Goal: Task Accomplishment & Management: Complete application form

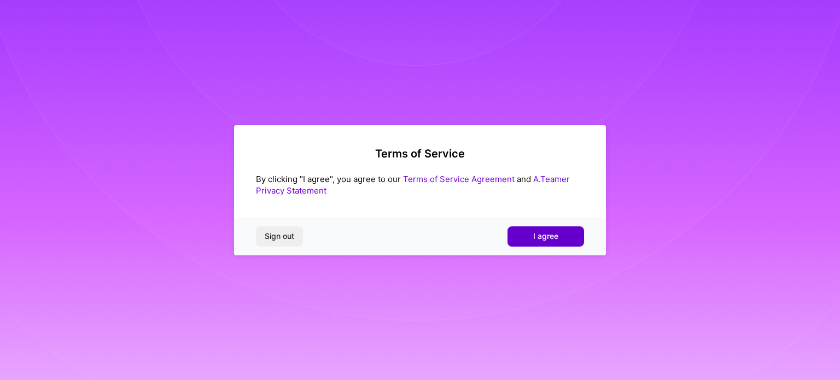
click at [552, 236] on span "I agree" at bounding box center [545, 236] width 25 height 11
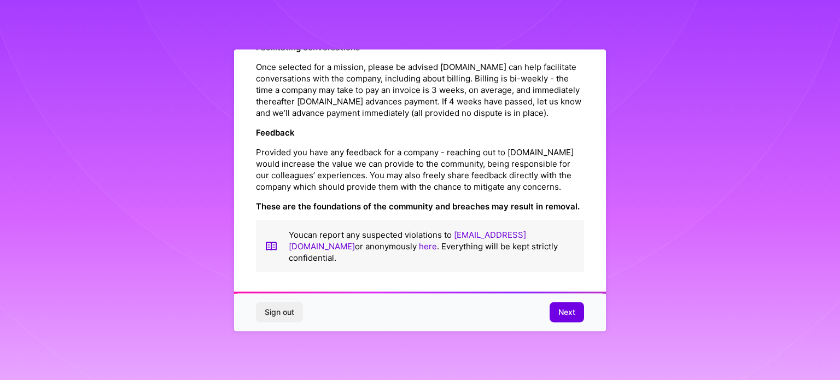
scroll to position [1268, 0]
click at [570, 315] on span "Next" at bounding box center [566, 312] width 17 height 11
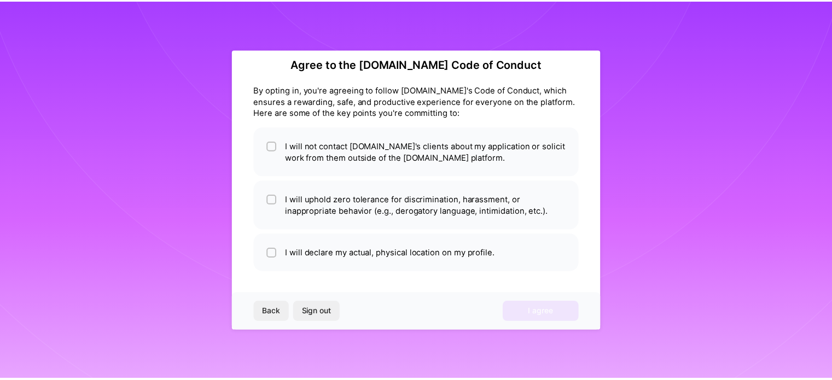
scroll to position [13, 0]
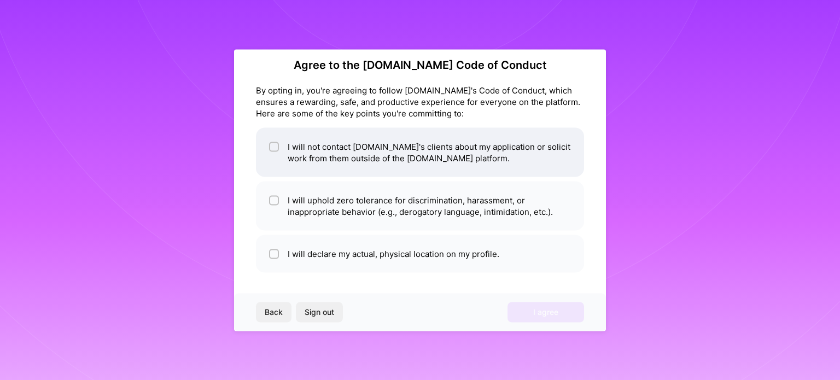
click at [275, 144] on input "checkbox" at bounding box center [275, 147] width 8 height 8
checkbox input "true"
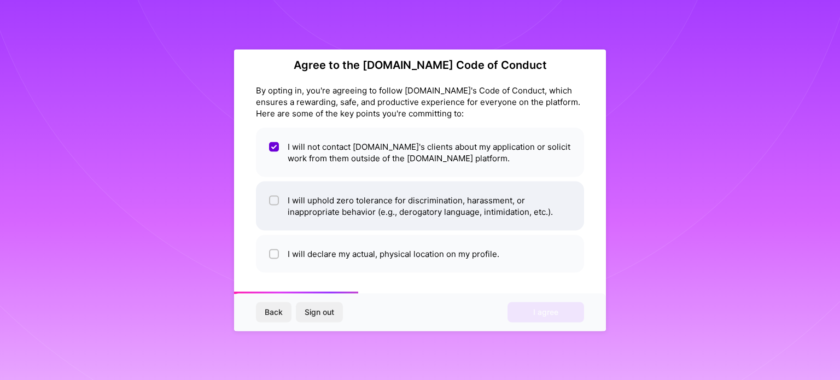
click at [277, 199] on input "checkbox" at bounding box center [275, 201] width 8 height 8
checkbox input "true"
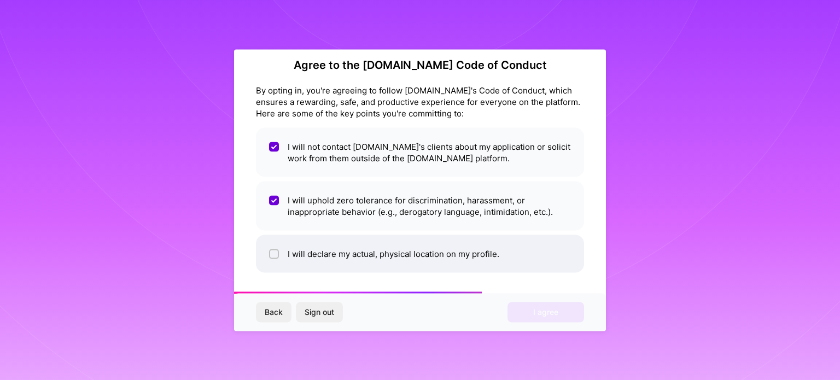
click at [277, 254] on input "checkbox" at bounding box center [275, 254] width 8 height 8
checkbox input "true"
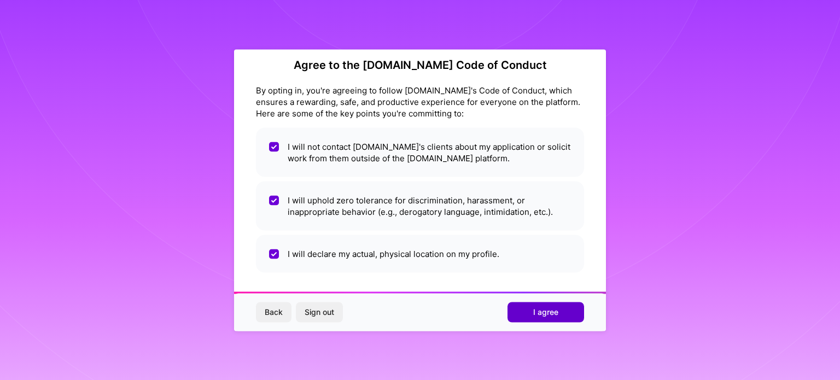
click at [551, 317] on span "I agree" at bounding box center [545, 312] width 25 height 11
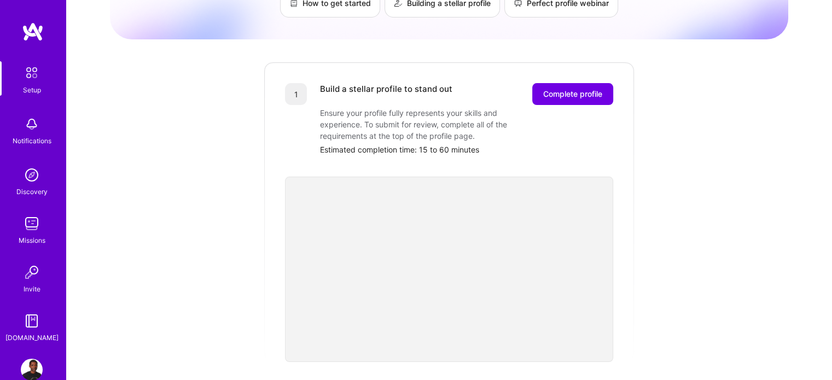
scroll to position [106, 0]
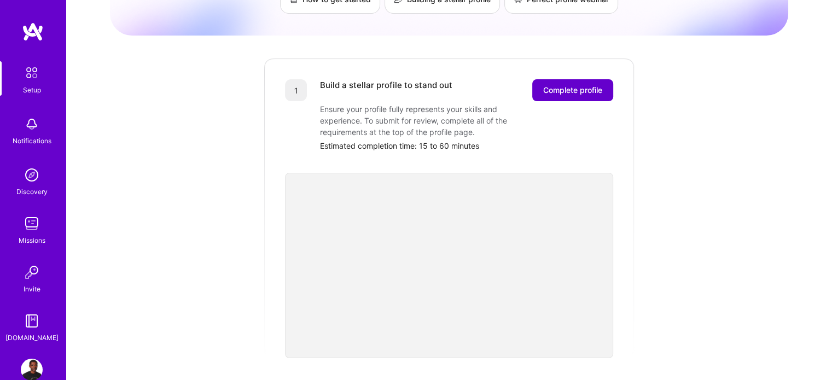
click at [567, 85] on span "Complete profile" at bounding box center [572, 90] width 59 height 11
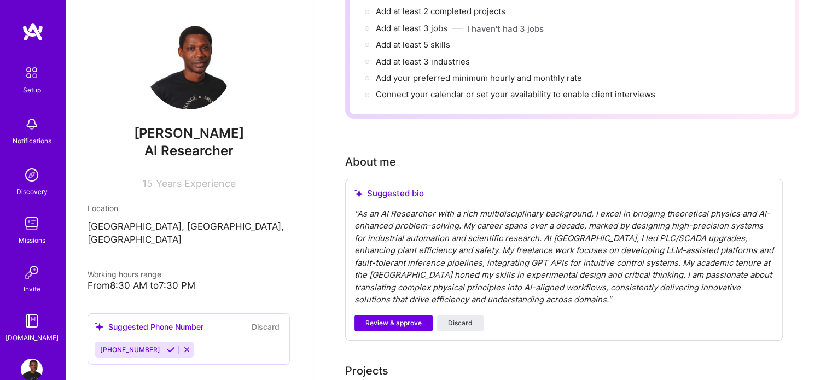
scroll to position [162, 0]
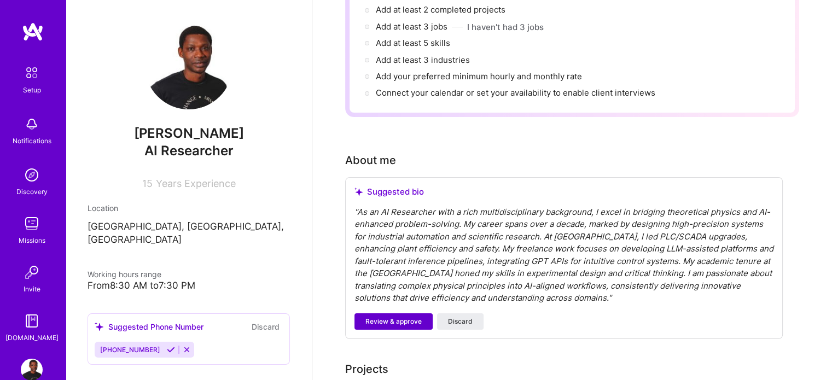
click at [405, 317] on span "Review & approve" at bounding box center [393, 322] width 56 height 10
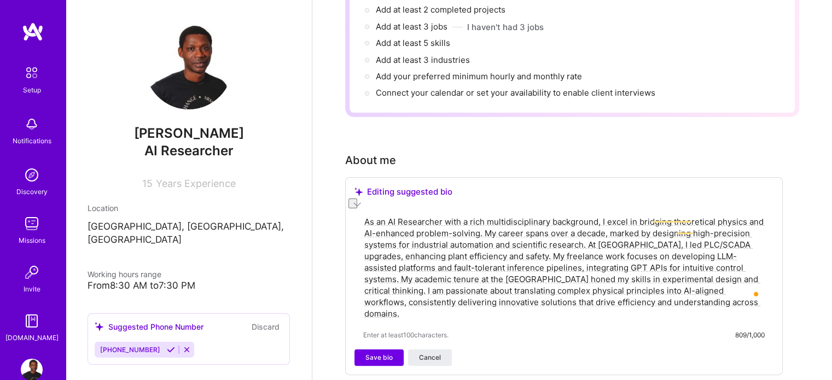
drag, startPoint x: 506, startPoint y: 262, endPoint x: 631, endPoint y: 263, distance: 125.3
click at [631, 263] on textarea "As an AI Researcher with a rich multidisciplinary background, I excel in bridgi…" at bounding box center [563, 268] width 401 height 106
type textarea "As an AI Researcher with a rich multidisciplinary background, I excel in bridgi…"
click at [385, 353] on span "Save bio" at bounding box center [378, 358] width 27 height 10
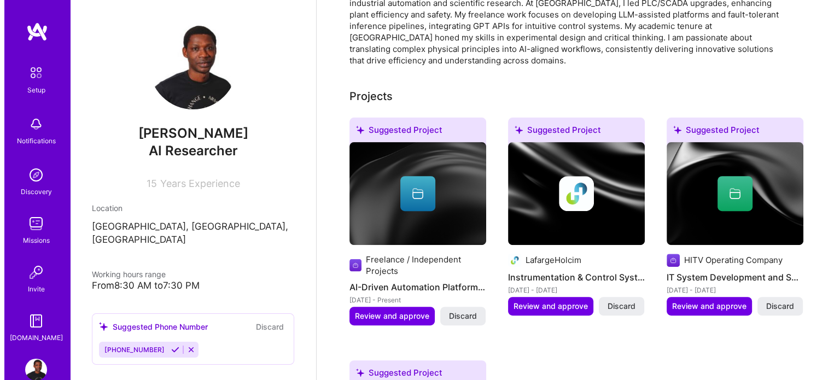
scroll to position [349, 0]
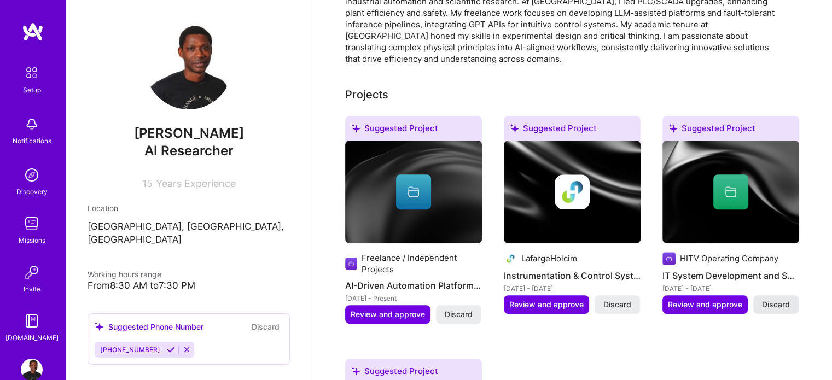
click at [776, 299] on span "Discard" at bounding box center [776, 304] width 28 height 11
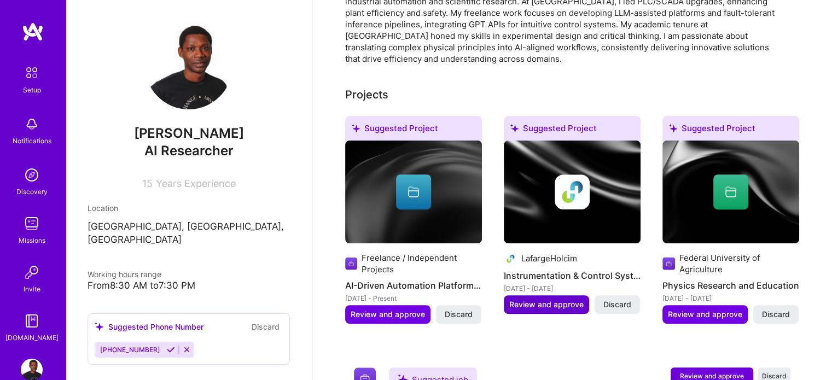
click at [574, 299] on span "Review and approve" at bounding box center [546, 304] width 74 height 11
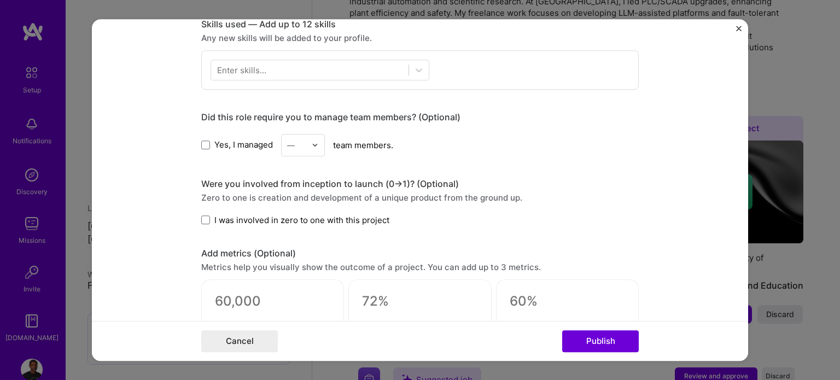
scroll to position [554, 0]
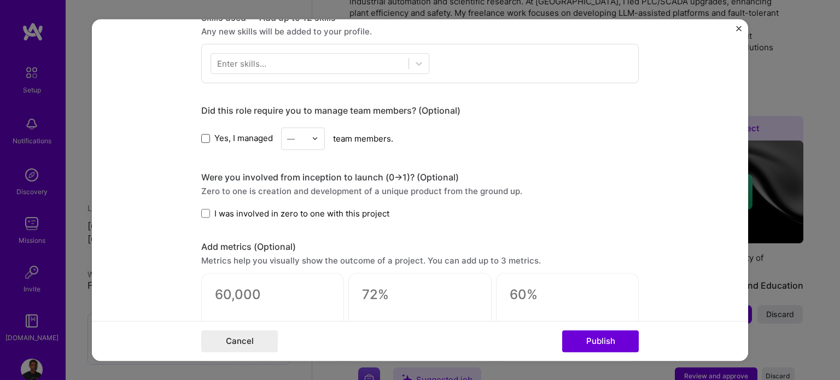
click at [201, 135] on span at bounding box center [205, 138] width 9 height 9
click at [0, 0] on input "Yes, I managed" at bounding box center [0, 0] width 0 height 0
click at [312, 139] on img at bounding box center [315, 138] width 7 height 7
click at [293, 266] on div "6" at bounding box center [302, 269] width 37 height 20
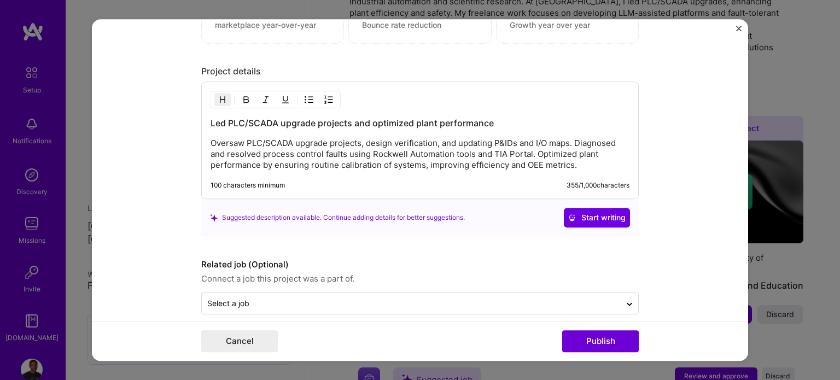
scroll to position [882, 0]
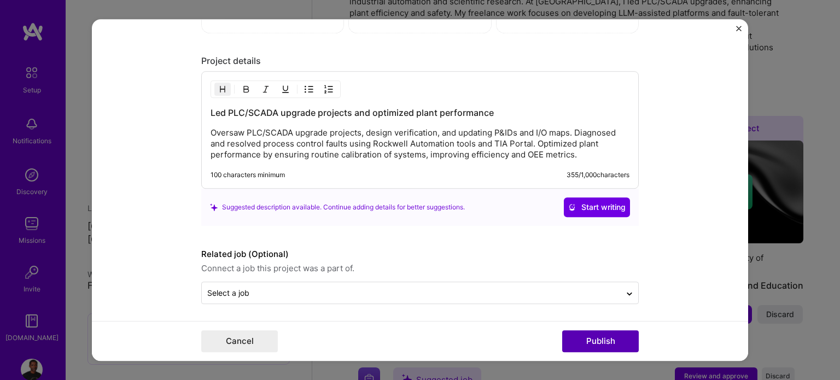
click at [603, 346] on button "Publish" at bounding box center [600, 341] width 77 height 22
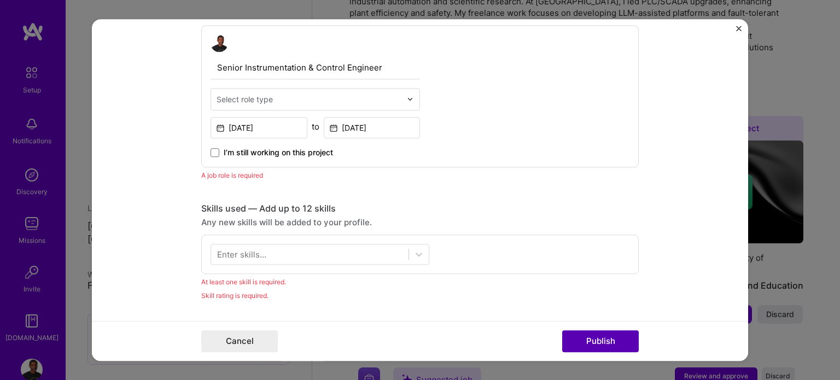
scroll to position [366, 0]
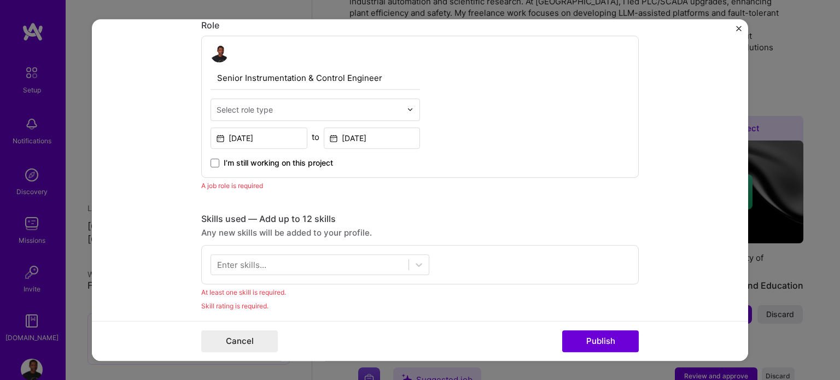
click at [358, 108] on input "text" at bounding box center [309, 109] width 185 height 11
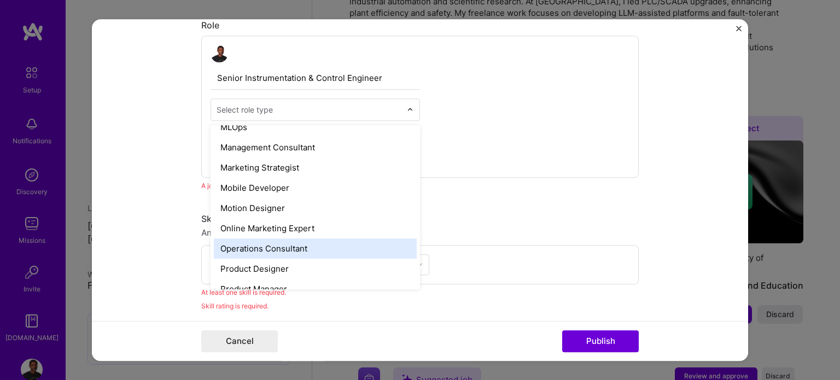
scroll to position [1005, 0]
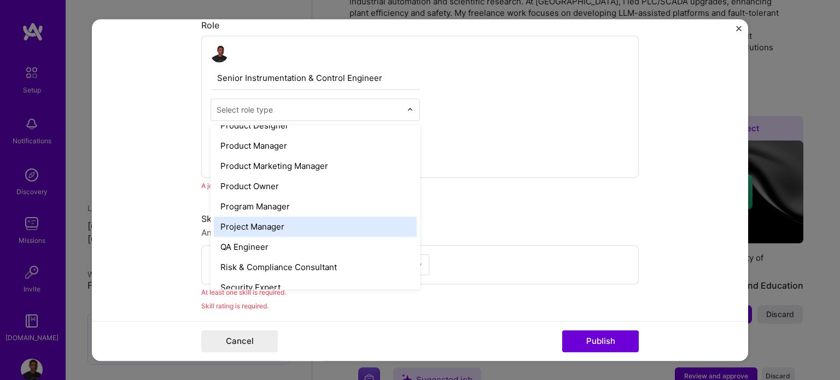
click at [347, 223] on div "Project Manager" at bounding box center [315, 227] width 203 height 20
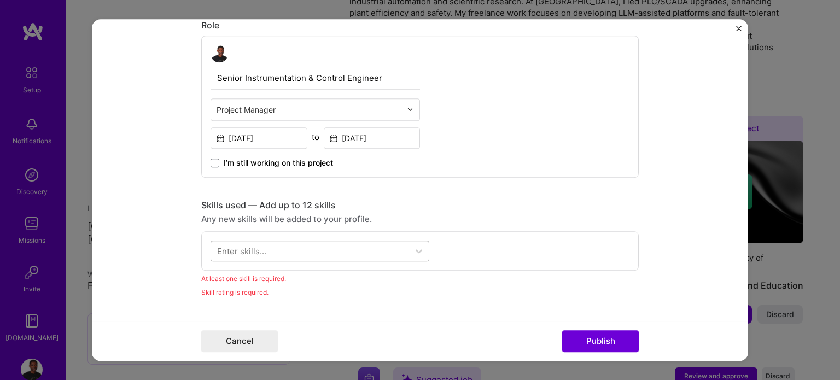
click at [348, 247] on div at bounding box center [309, 251] width 197 height 18
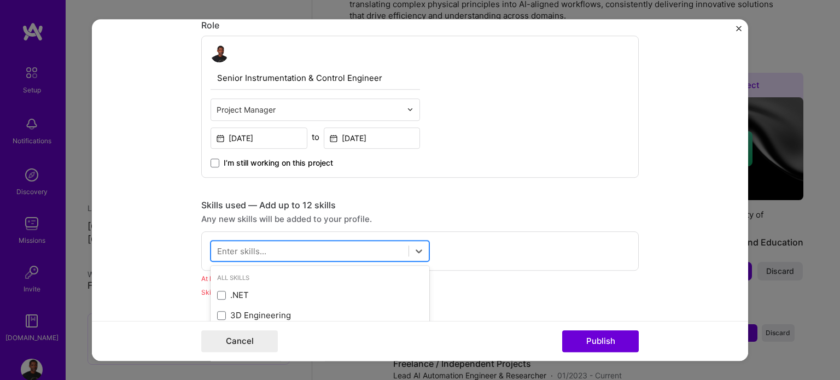
scroll to position [402, 0]
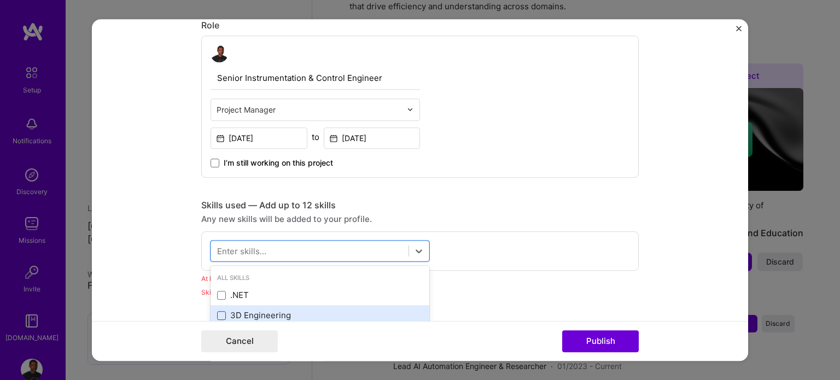
click at [221, 314] on span at bounding box center [221, 315] width 9 height 9
click at [0, 0] on input "checkbox" at bounding box center [0, 0] width 0 height 0
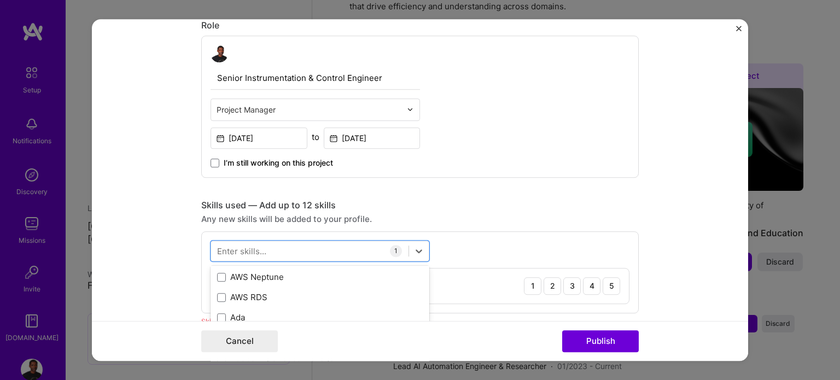
scroll to position [158, 0]
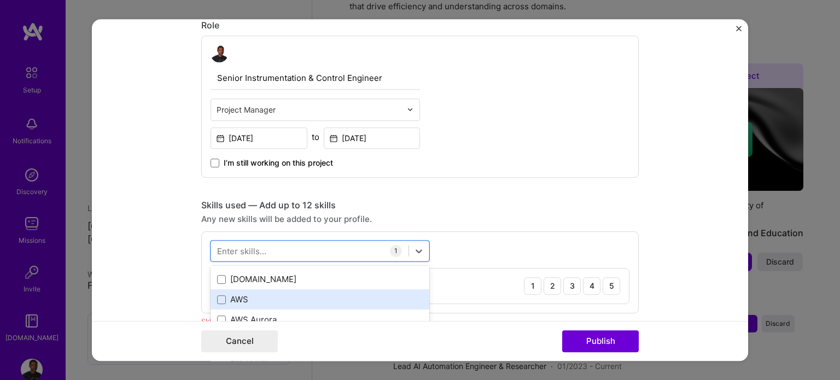
drag, startPoint x: 217, startPoint y: 295, endPoint x: 250, endPoint y: 297, distance: 33.4
click at [218, 295] on span at bounding box center [221, 299] width 9 height 9
click at [0, 0] on input "checkbox" at bounding box center [0, 0] width 0 height 0
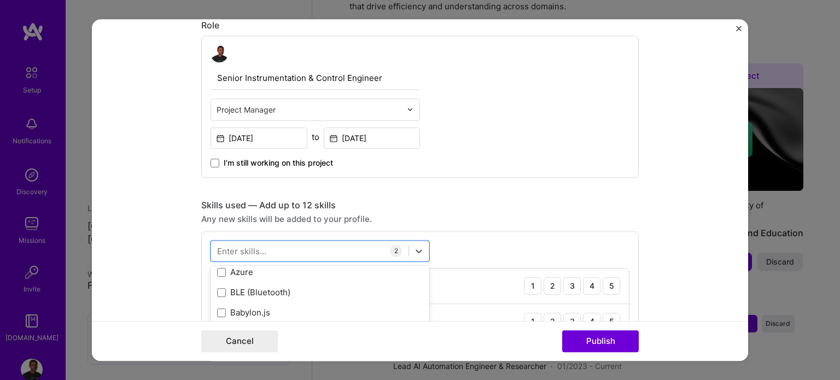
scroll to position [1163, 0]
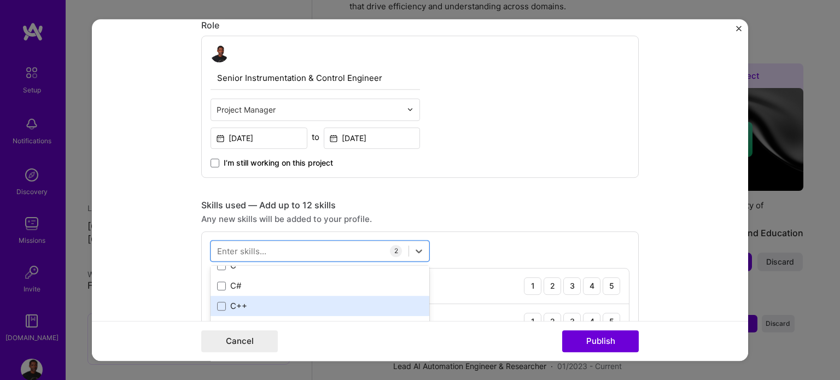
click at [219, 301] on div "C++" at bounding box center [320, 306] width 206 height 11
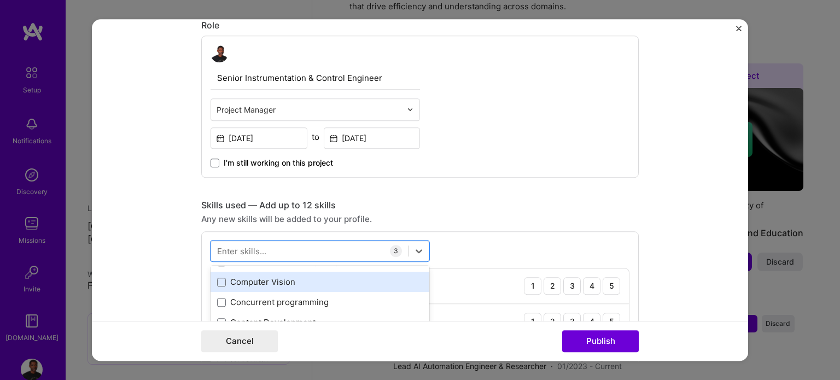
scroll to position [1306, 0]
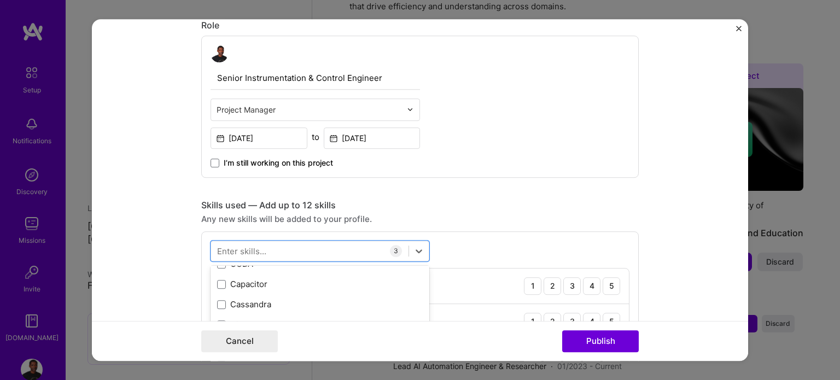
click at [494, 209] on div "Skills used — Add up to 12 skills" at bounding box center [420, 205] width 438 height 11
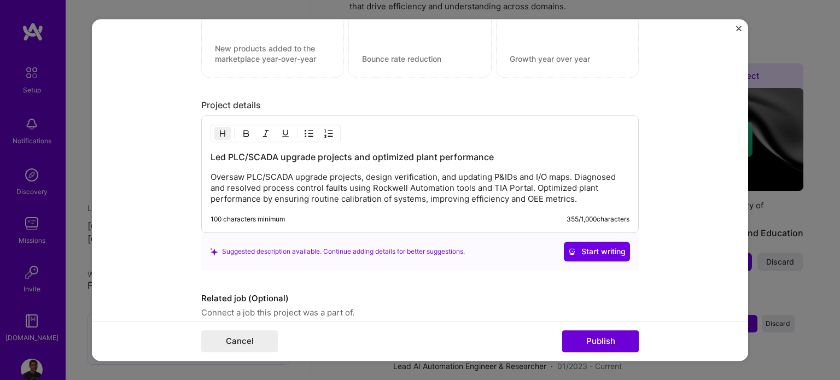
scroll to position [1010, 0]
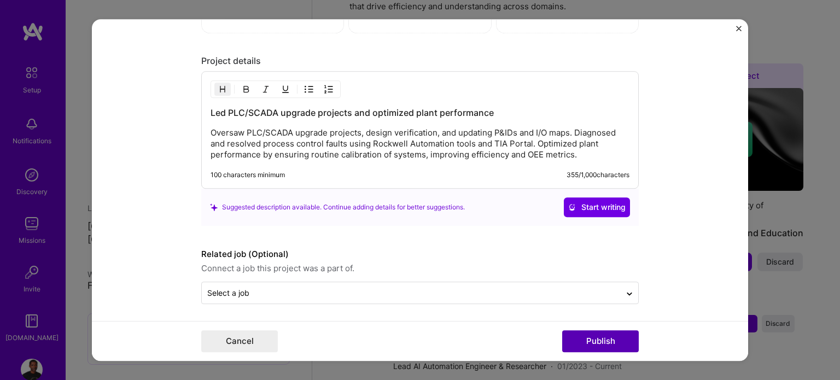
click at [614, 337] on button "Publish" at bounding box center [600, 341] width 77 height 22
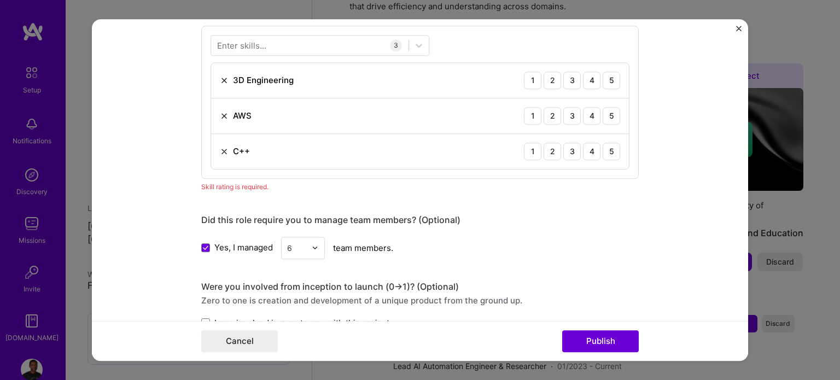
scroll to position [545, 0]
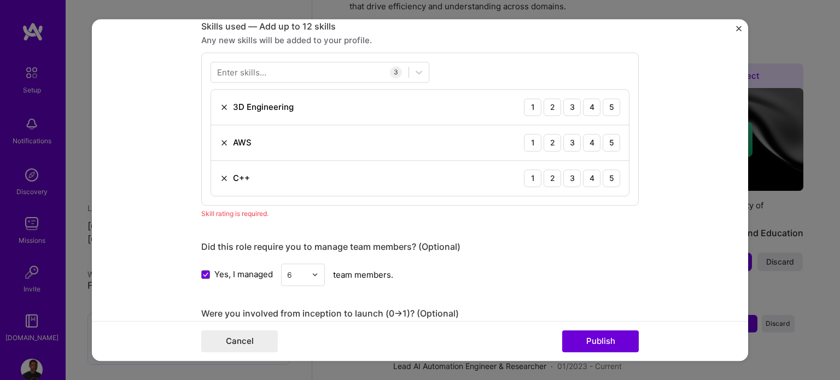
drag, startPoint x: 589, startPoint y: 174, endPoint x: 593, endPoint y: 166, distance: 9.8
click at [590, 174] on div "4" at bounding box center [592, 179] width 18 height 18
drag, startPoint x: 593, startPoint y: 146, endPoint x: 603, endPoint y: 144, distance: 10.0
click at [593, 146] on div "4" at bounding box center [592, 143] width 18 height 18
click at [604, 142] on div "5" at bounding box center [612, 143] width 18 height 18
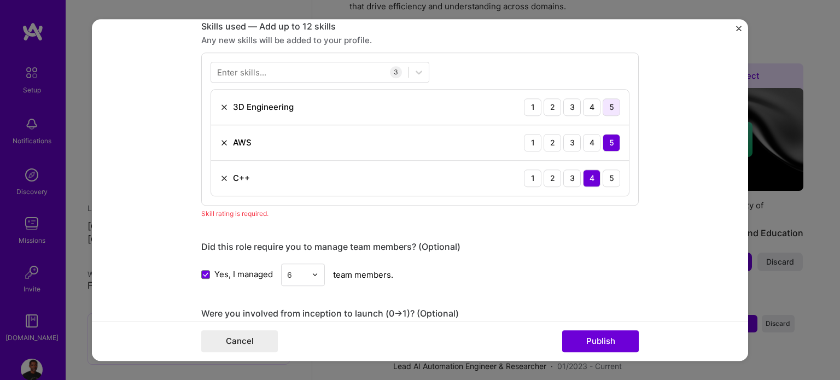
click at [611, 108] on div "5" at bounding box center [612, 107] width 18 height 18
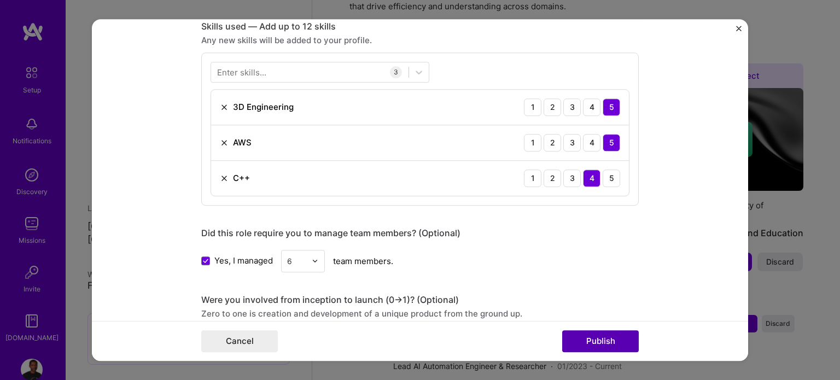
click at [613, 344] on button "Publish" at bounding box center [600, 341] width 77 height 22
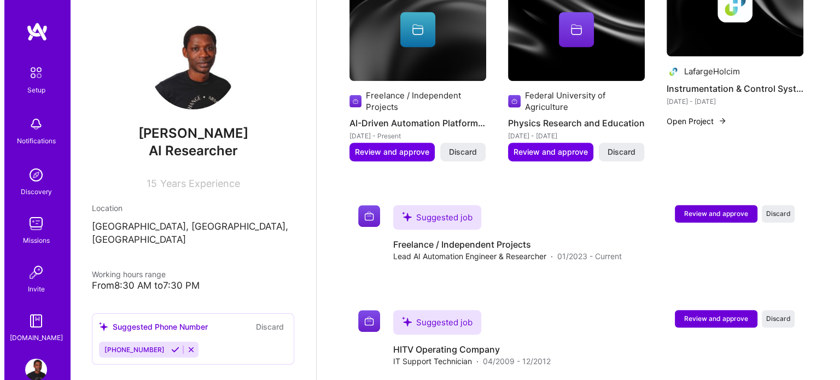
scroll to position [527, 0]
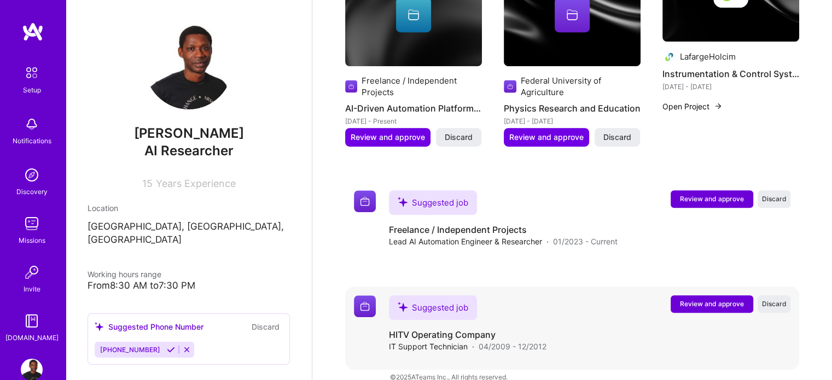
click at [720, 295] on button "Review and approve" at bounding box center [712, 304] width 83 height 18
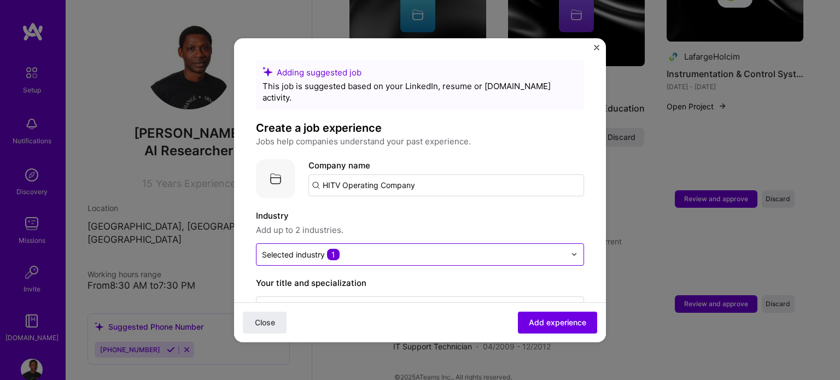
click at [462, 249] on input "text" at bounding box center [414, 254] width 304 height 11
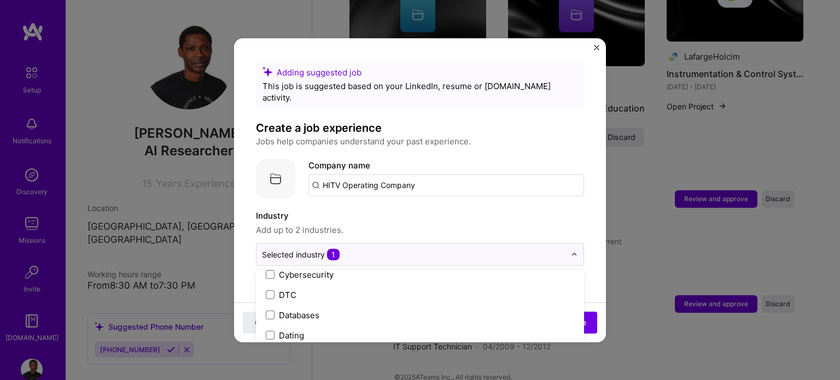
scroll to position [863, 0]
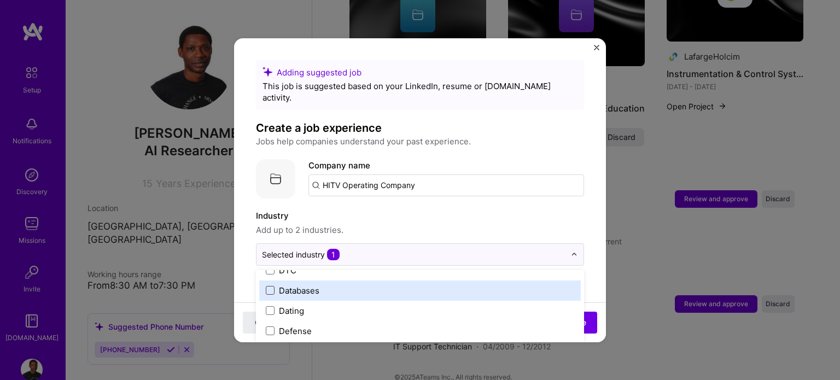
click at [272, 286] on span at bounding box center [270, 290] width 9 height 9
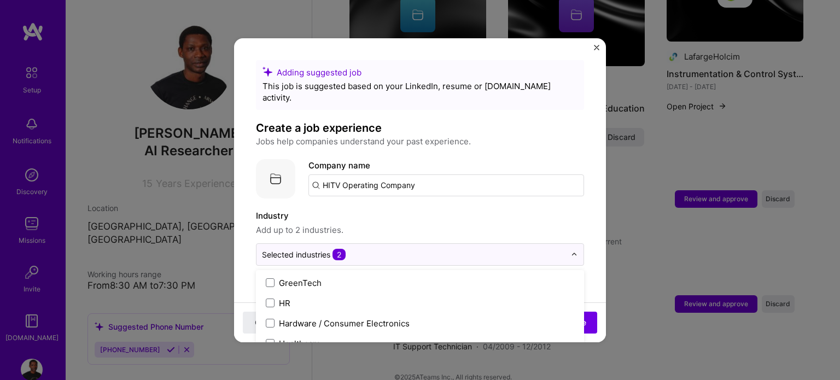
scroll to position [1353, 0]
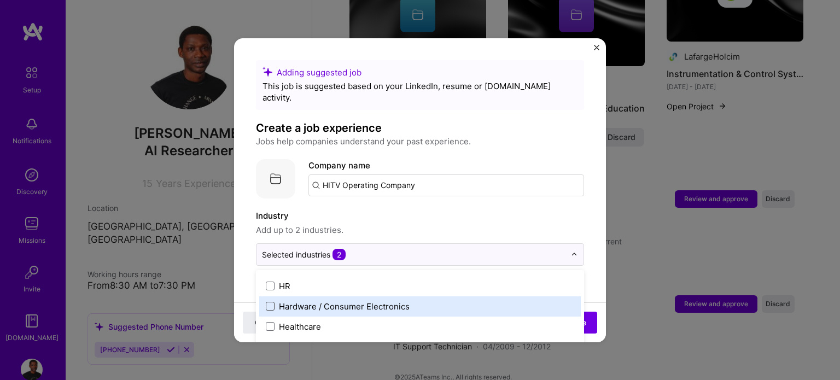
click at [268, 302] on span at bounding box center [270, 306] width 9 height 9
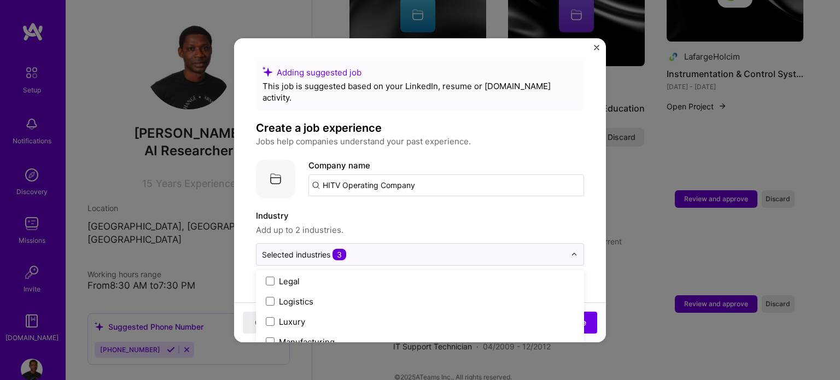
scroll to position [1549, 0]
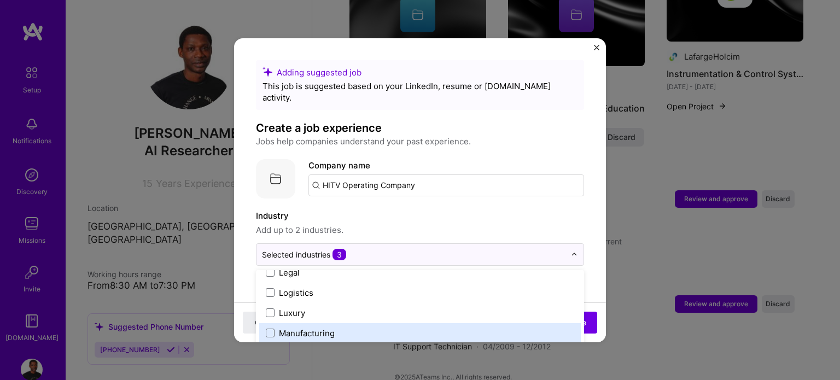
drag, startPoint x: 269, startPoint y: 323, endPoint x: 312, endPoint y: 333, distance: 44.2
click at [270, 329] on span at bounding box center [270, 333] width 9 height 9
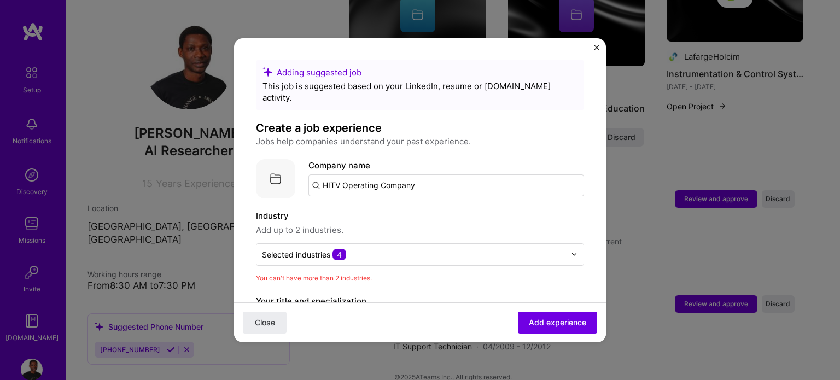
scroll to position [266, 0]
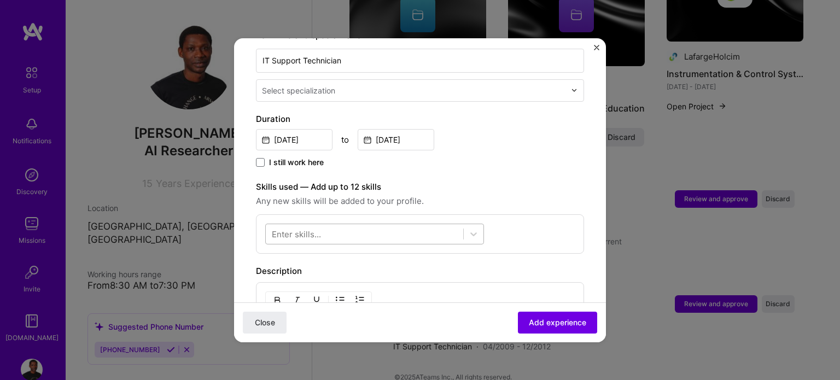
click at [435, 225] on div at bounding box center [364, 234] width 197 height 18
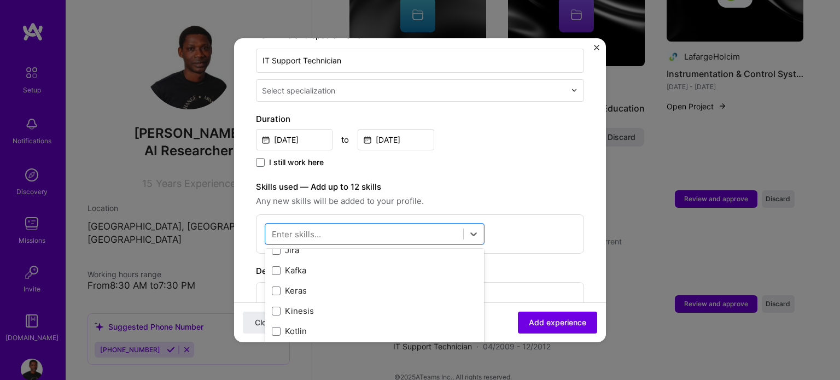
scroll to position [3749, 0]
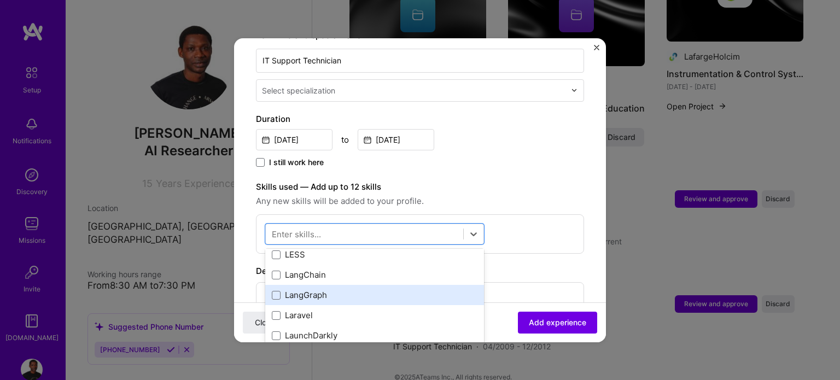
click at [427, 289] on div "LangGraph" at bounding box center [375, 294] width 206 height 11
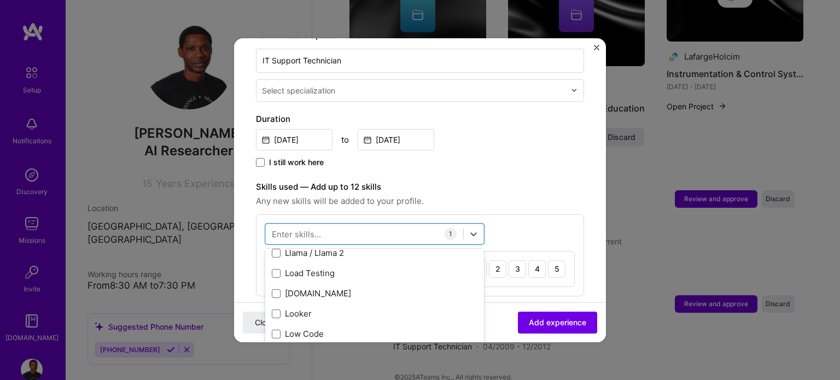
scroll to position [3983, 0]
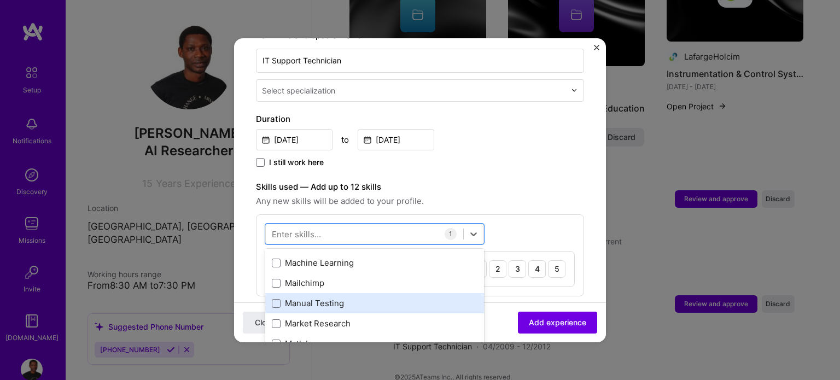
click at [426, 298] on div "Manual Testing" at bounding box center [375, 303] width 206 height 11
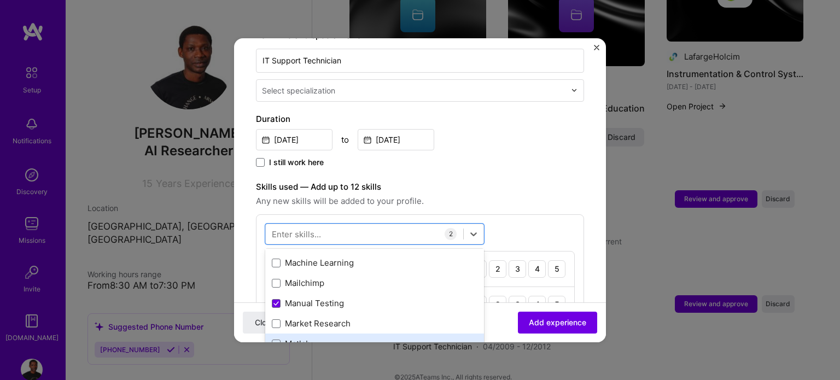
click at [392, 338] on div "Matlab" at bounding box center [375, 343] width 206 height 11
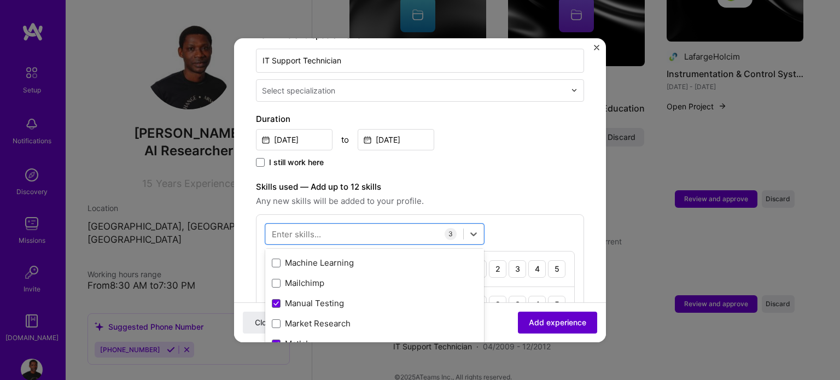
click at [556, 317] on span "Add experience" at bounding box center [557, 322] width 57 height 11
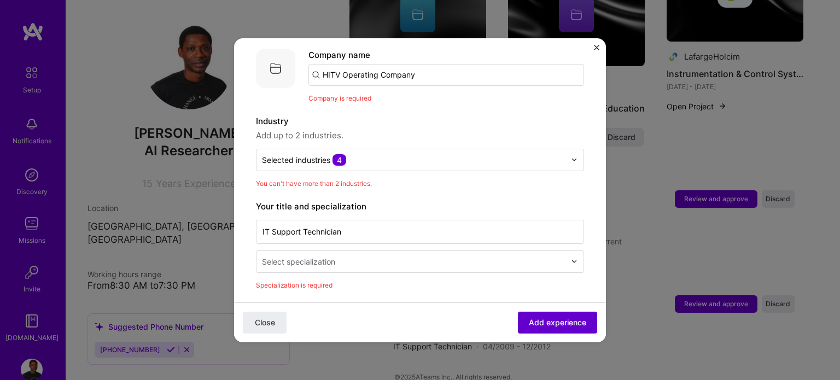
scroll to position [109, 0]
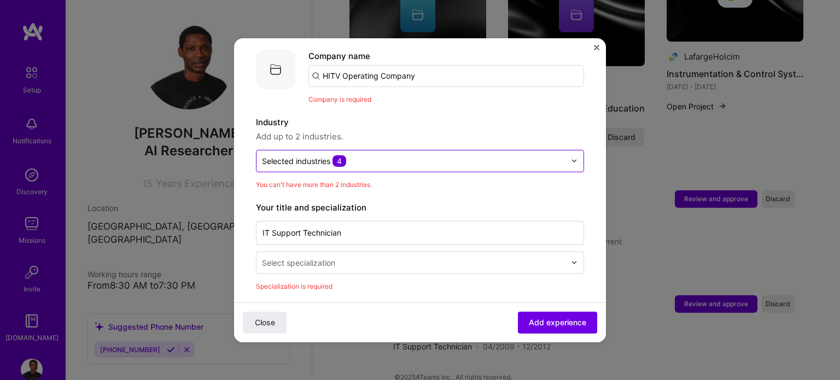
click at [458, 155] on input "text" at bounding box center [414, 160] width 304 height 11
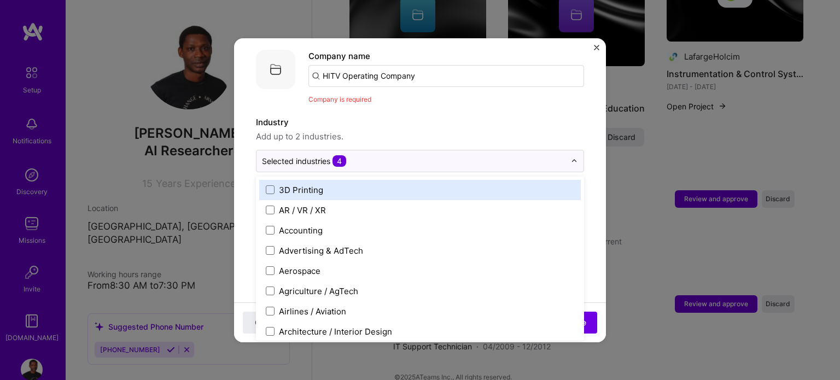
drag, startPoint x: 512, startPoint y: 120, endPoint x: 513, endPoint y: 127, distance: 7.2
click at [512, 130] on span "Add up to 2 industries." at bounding box center [420, 136] width 328 height 13
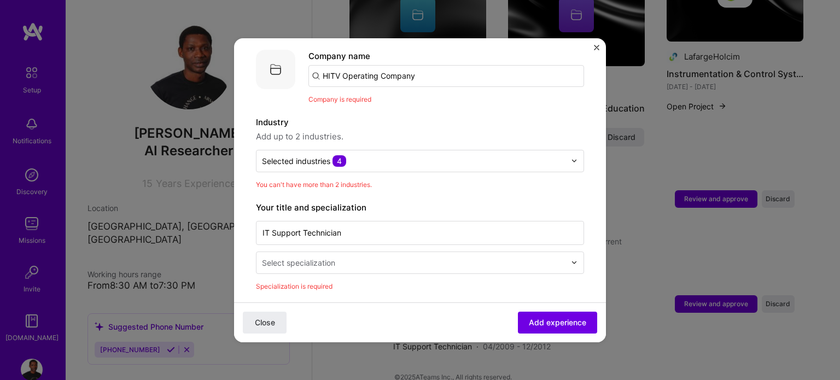
scroll to position [375, 0]
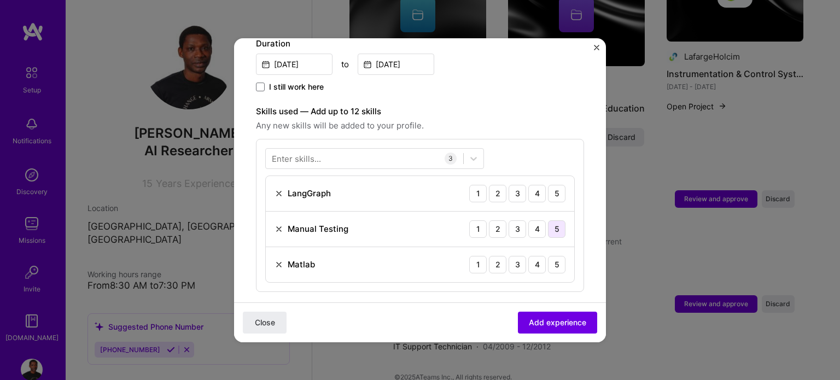
click at [548, 220] on div "5" at bounding box center [557, 229] width 18 height 18
click at [550, 185] on div "5" at bounding box center [557, 194] width 18 height 18
click at [548, 256] on div "5" at bounding box center [557, 265] width 18 height 18
click at [518, 256] on div "1 2 3 4 5" at bounding box center [517, 265] width 96 height 18
click at [516, 256] on div "3" at bounding box center [518, 265] width 18 height 18
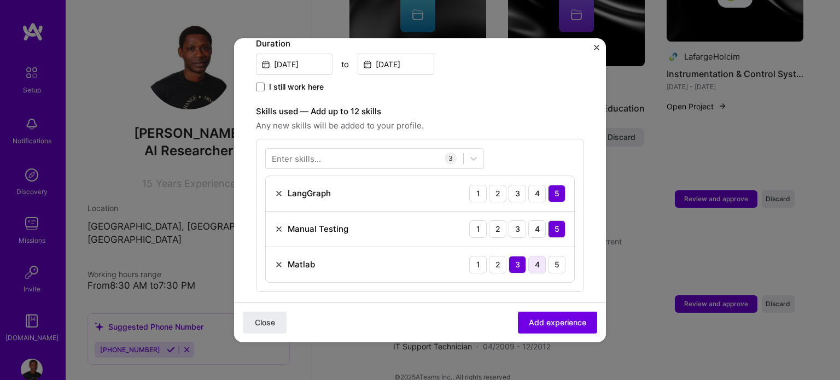
click at [528, 256] on div "4" at bounding box center [537, 265] width 18 height 18
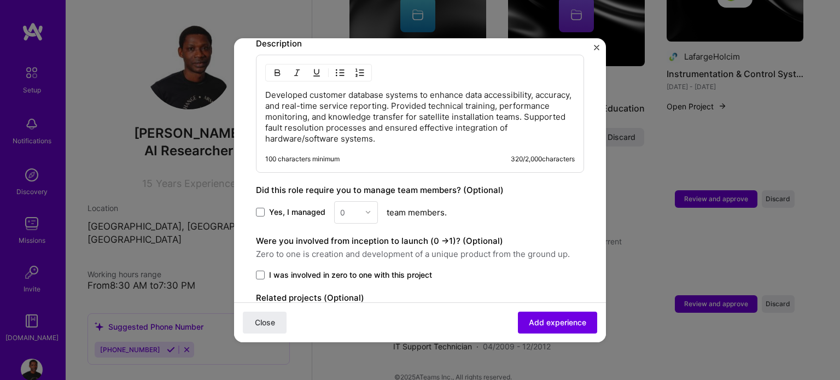
click at [312, 270] on span "I was involved in zero to one with this project" at bounding box center [350, 275] width 163 height 11
click at [0, 0] on input "I was involved in zero to one with this project" at bounding box center [0, 0] width 0 height 0
click at [312, 270] on span "I was involved in zero to one with this project" at bounding box center [350, 275] width 163 height 11
click at [0, 0] on input "I was involved in zero to one with this project" at bounding box center [0, 0] width 0 height 0
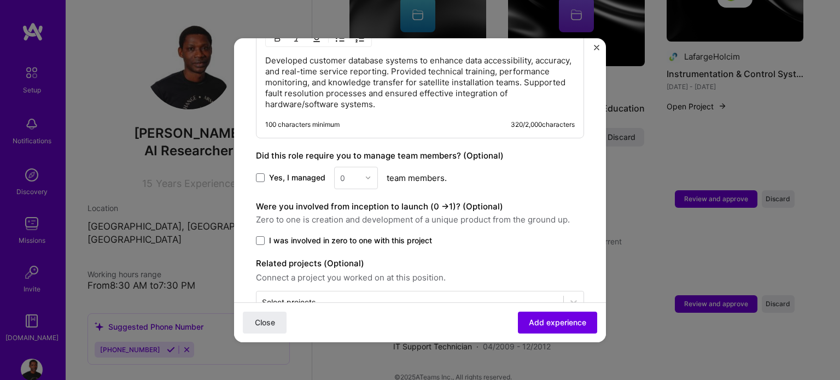
scroll to position [694, 0]
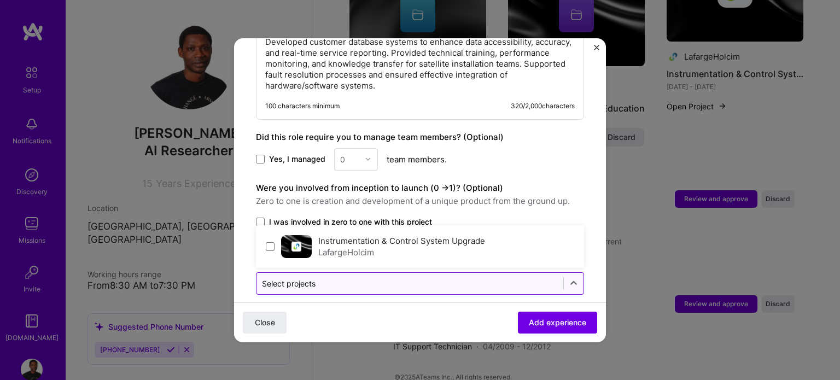
click at [400, 278] on input "text" at bounding box center [410, 283] width 296 height 11
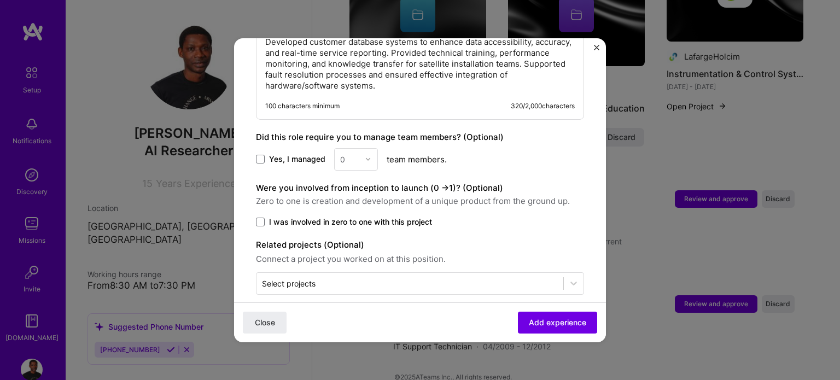
click at [554, 325] on span "Add experience" at bounding box center [557, 322] width 57 height 11
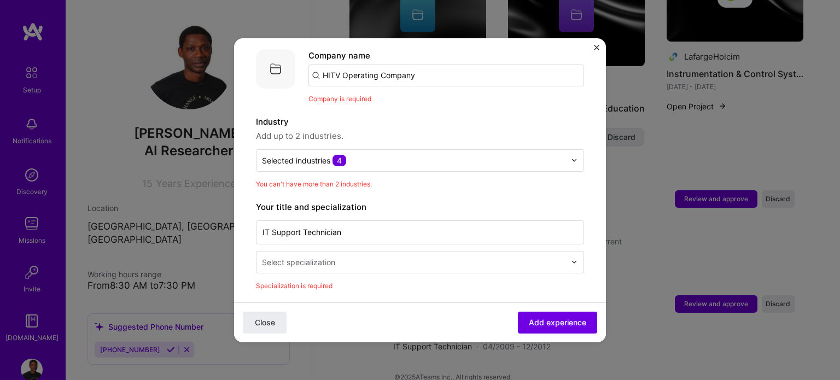
scroll to position [109, 0]
click at [376, 155] on input "text" at bounding box center [414, 160] width 304 height 11
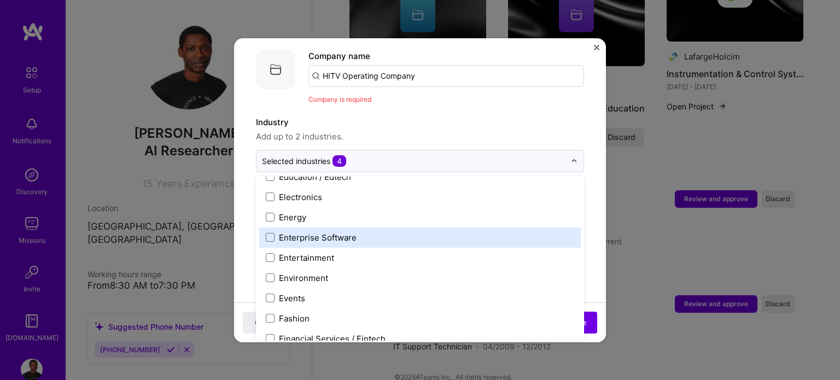
scroll to position [861, 0]
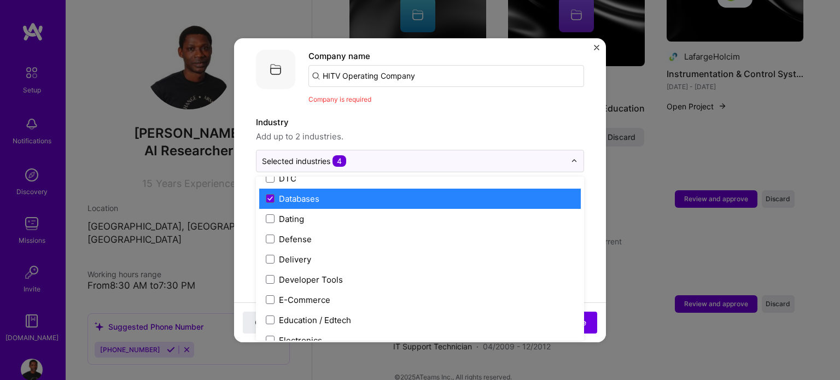
click at [284, 193] on div "Databases" at bounding box center [299, 198] width 40 height 11
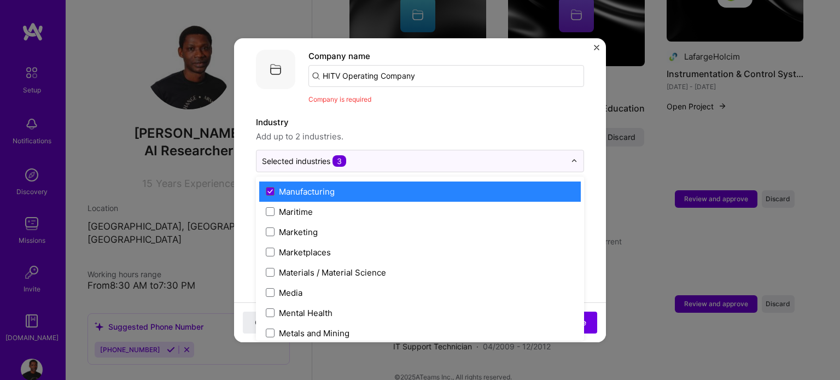
scroll to position [1579, 0]
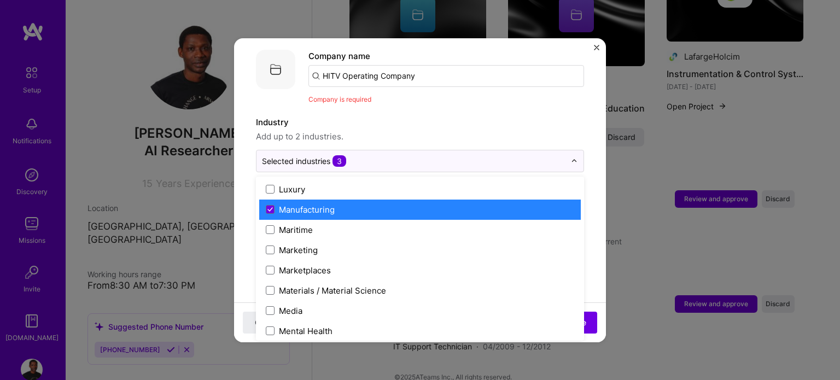
click at [380, 204] on label "Manufacturing" at bounding box center [420, 209] width 308 height 11
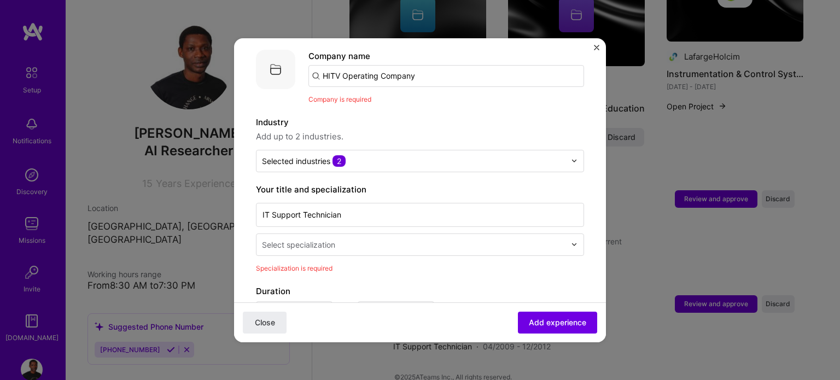
click at [354, 239] on input "text" at bounding box center [415, 244] width 306 height 11
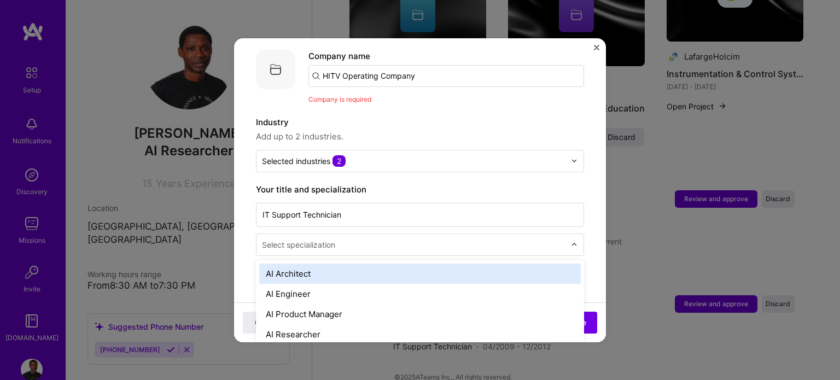
click at [367, 267] on div "AI Architect" at bounding box center [420, 274] width 322 height 20
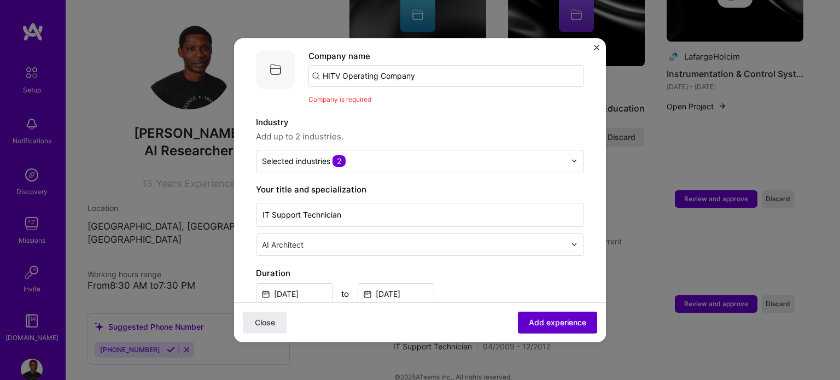
click at [555, 322] on span "Add experience" at bounding box center [557, 322] width 57 height 11
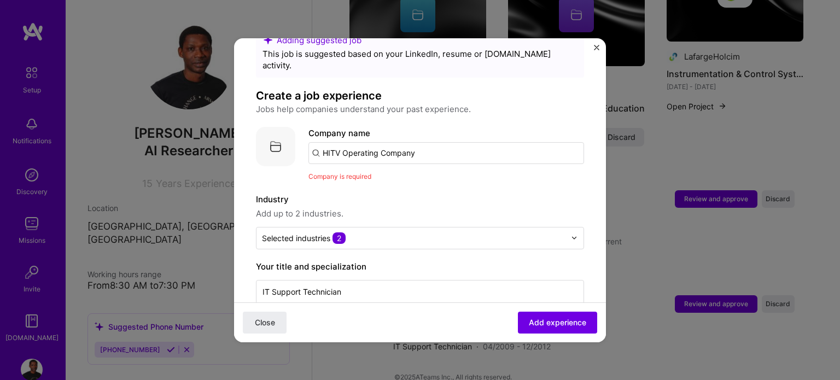
scroll to position [0, 0]
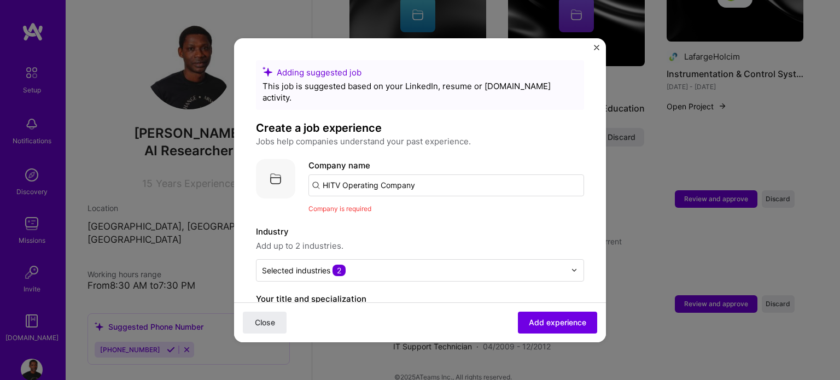
click at [437, 174] on input "HITV Operating Company" at bounding box center [446, 185] width 276 height 22
click at [323, 174] on input "HITV Operating Company" at bounding box center [446, 185] width 276 height 22
click at [546, 317] on span "Add experience" at bounding box center [557, 322] width 57 height 11
click at [446, 178] on input "HITV Operating Company" at bounding box center [446, 185] width 276 height 22
click at [316, 174] on input "HITV Operating Company" at bounding box center [446, 185] width 276 height 22
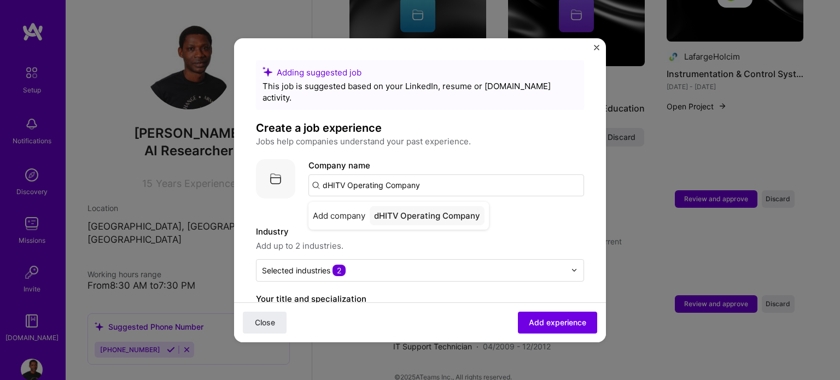
type input "HITV Operating Company"
click at [451, 174] on input "HITV Operating Company" at bounding box center [446, 185] width 276 height 22
click at [424, 206] on div "HITV Operating Company" at bounding box center [425, 215] width 110 height 19
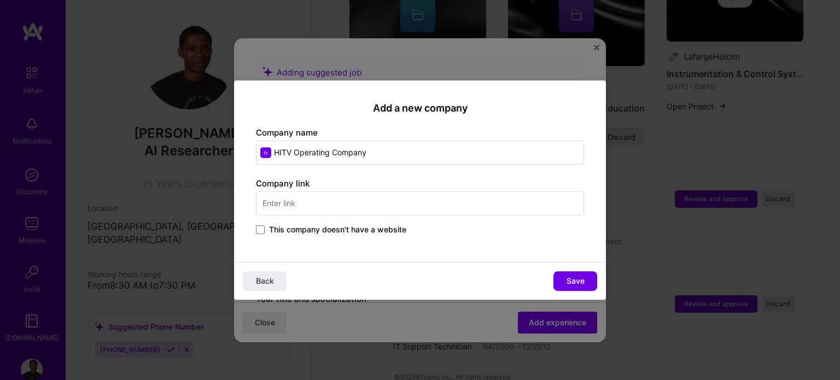
click at [281, 231] on span "This company doesn't have a website" at bounding box center [337, 229] width 137 height 11
click at [0, 0] on input "This company doesn't have a website" at bounding box center [0, 0] width 0 height 0
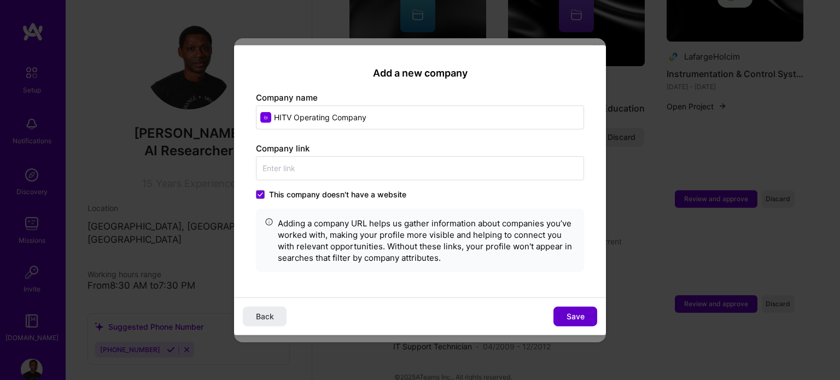
click at [580, 318] on span "Save" at bounding box center [576, 316] width 18 height 11
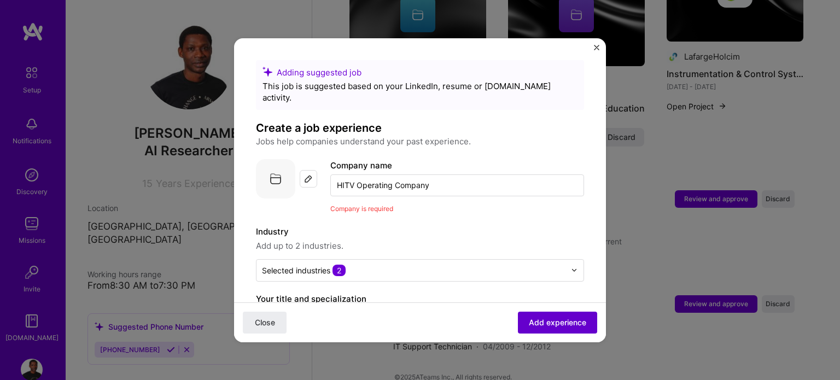
click at [565, 319] on span "Add experience" at bounding box center [557, 322] width 57 height 11
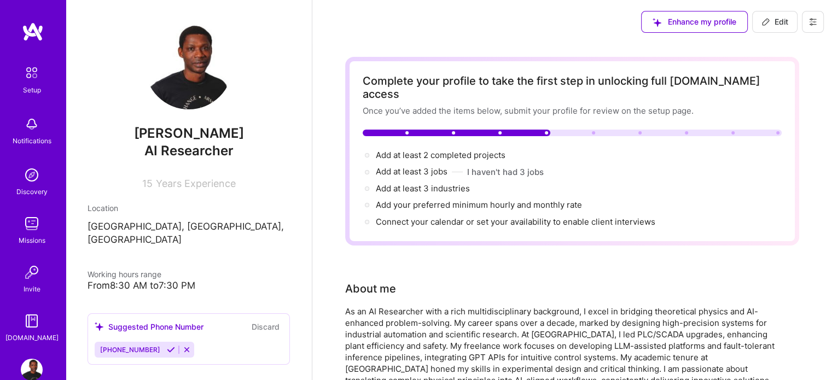
click at [814, 18] on icon at bounding box center [812, 22] width 9 height 9
click at [27, 79] on img at bounding box center [31, 72] width 23 height 23
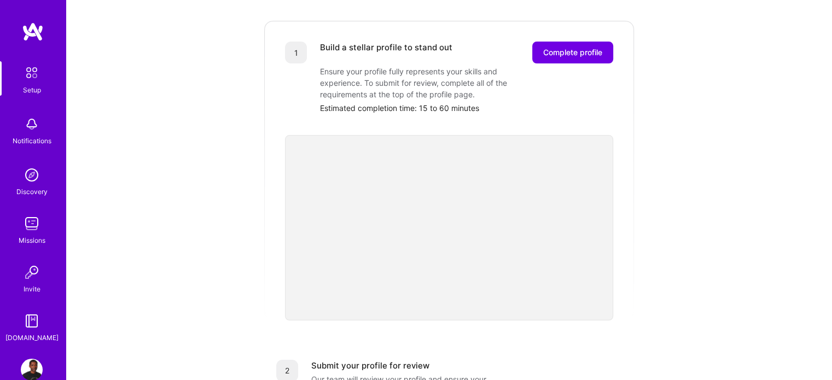
scroll to position [145, 0]
click at [206, 157] on div "Getting started as an [DOMAIN_NAME] Builder Complete the steps below to request…" at bounding box center [449, 282] width 678 height 838
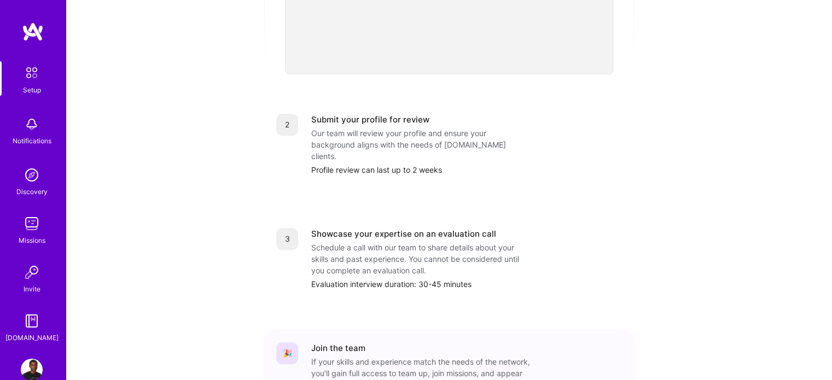
scroll to position [451, 0]
